Goal: Task Accomplishment & Management: Use online tool/utility

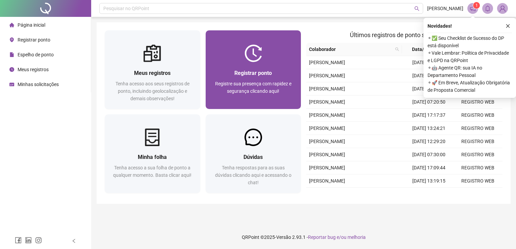
click at [258, 78] on div "Registrar ponto Registre sua presença com rapidez e segurança clicando aqui!" at bounding box center [253, 85] width 79 height 33
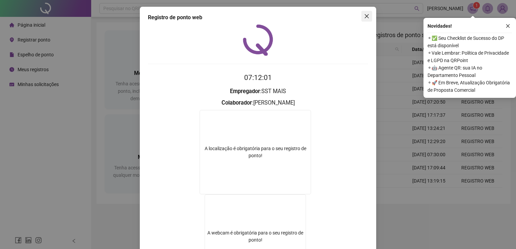
click at [364, 17] on icon "close" at bounding box center [366, 16] width 5 height 5
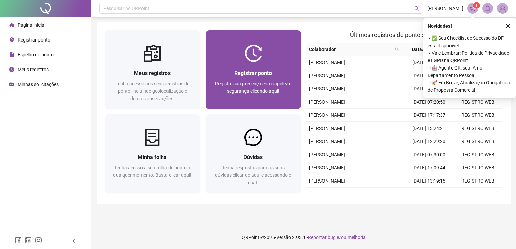
click at [294, 52] on div at bounding box center [254, 54] width 96 height 18
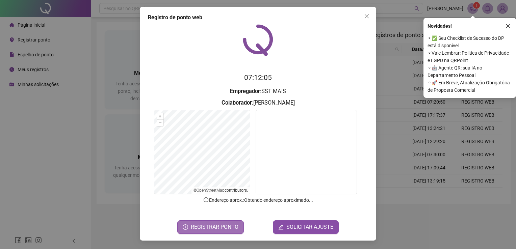
click at [223, 223] on span "REGISTRAR PONTO" at bounding box center [215, 227] width 48 height 8
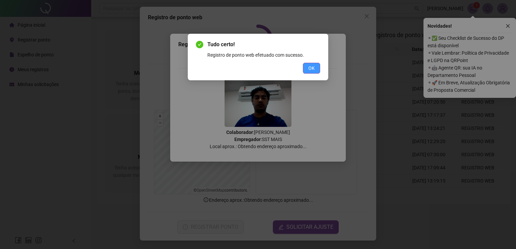
click at [317, 63] on button "OK" at bounding box center [311, 68] width 17 height 11
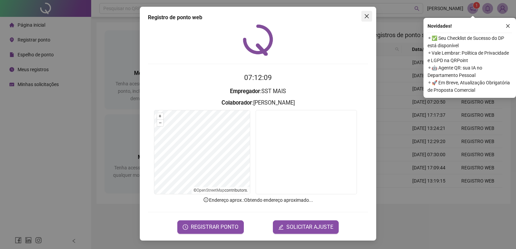
click at [368, 15] on icon "close" at bounding box center [367, 16] width 4 height 4
